Goal: Transaction & Acquisition: Purchase product/service

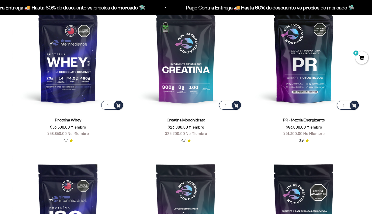
scroll to position [237, 0]
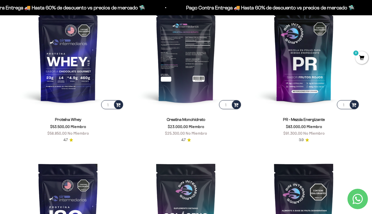
click at [195, 93] on img at bounding box center [186, 55] width 112 height 112
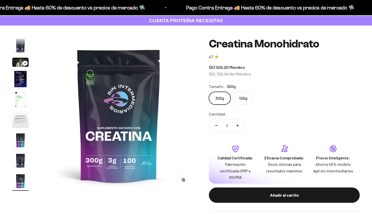
scroll to position [28, 0]
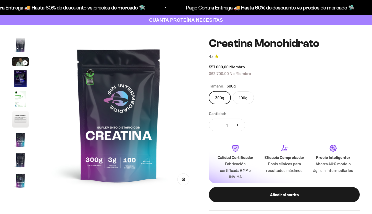
click at [243, 96] on label "100g" at bounding box center [242, 97] width 21 height 13
click at [209, 91] on input "100g" at bounding box center [208, 91] width 0 height 0
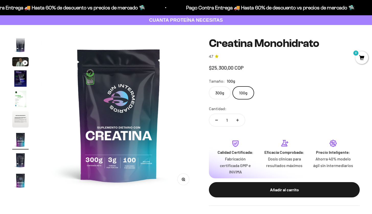
scroll to position [0, 970]
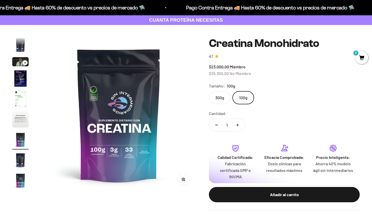
click at [224, 99] on label "300g" at bounding box center [220, 97] width 22 height 13
click at [209, 91] on input "300g" at bounding box center [208, 91] width 0 height 0
radio input "true"
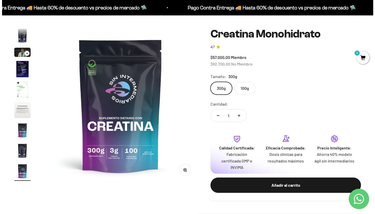
scroll to position [38, 0]
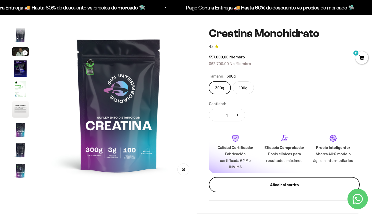
click at [260, 187] on button "Añadir al carrito" at bounding box center [284, 184] width 151 height 15
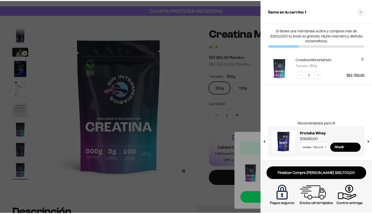
scroll to position [0, 0]
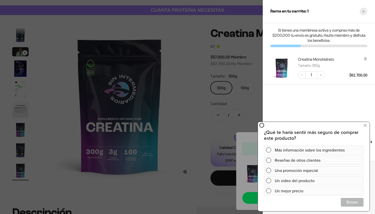
click at [364, 11] on icon "Close cart" at bounding box center [364, 11] width 2 height 2
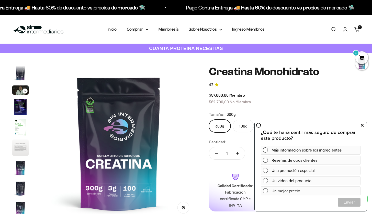
click at [361, 125] on icon at bounding box center [361, 125] width 3 height 7
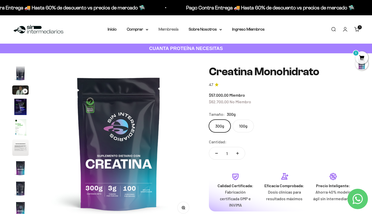
click at [171, 28] on link "Membresía" at bounding box center [168, 29] width 20 height 4
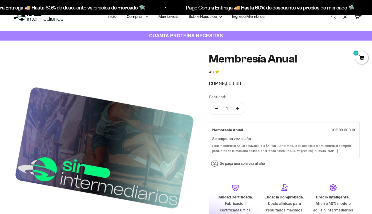
scroll to position [14, 0]
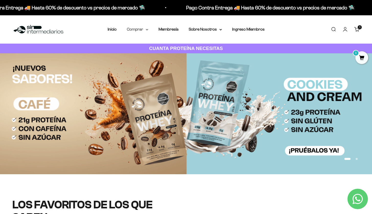
click at [137, 31] on summary "Comprar" at bounding box center [137, 29] width 21 height 7
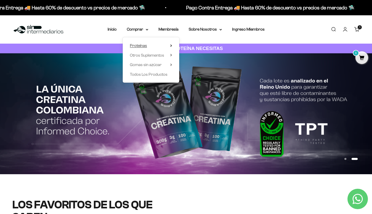
click at [155, 46] on summary "Proteínas" at bounding box center [151, 45] width 42 height 7
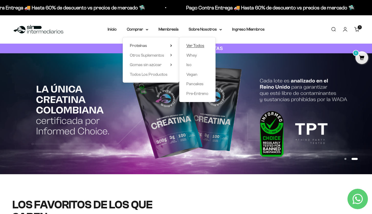
click at [189, 46] on span "Ver Todos" at bounding box center [195, 45] width 18 height 4
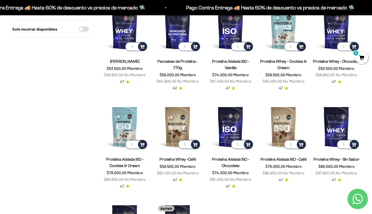
scroll to position [75, 0]
